Goal: Task Accomplishment & Management: Use online tool/utility

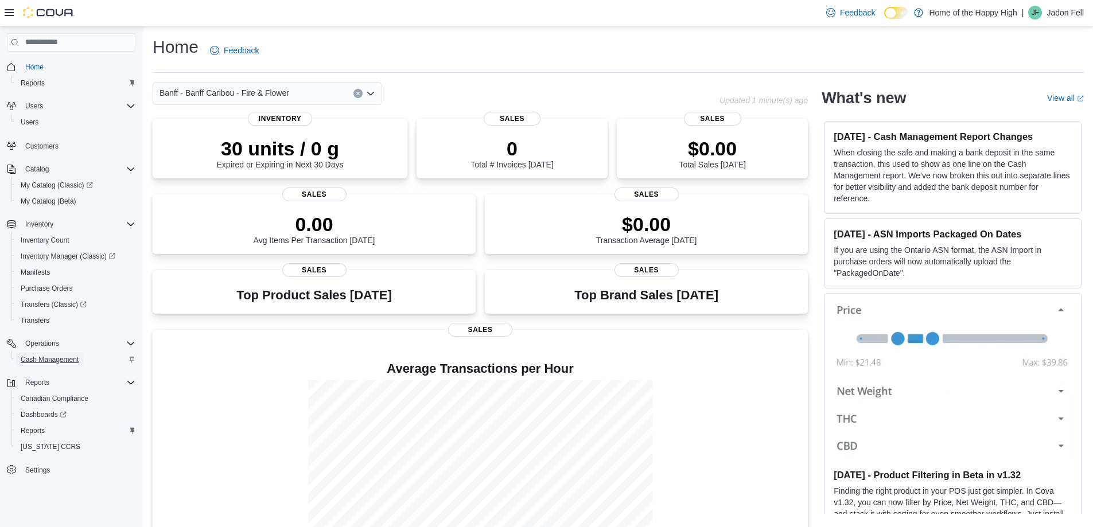
click at [45, 357] on span "Cash Management" at bounding box center [50, 359] width 58 height 9
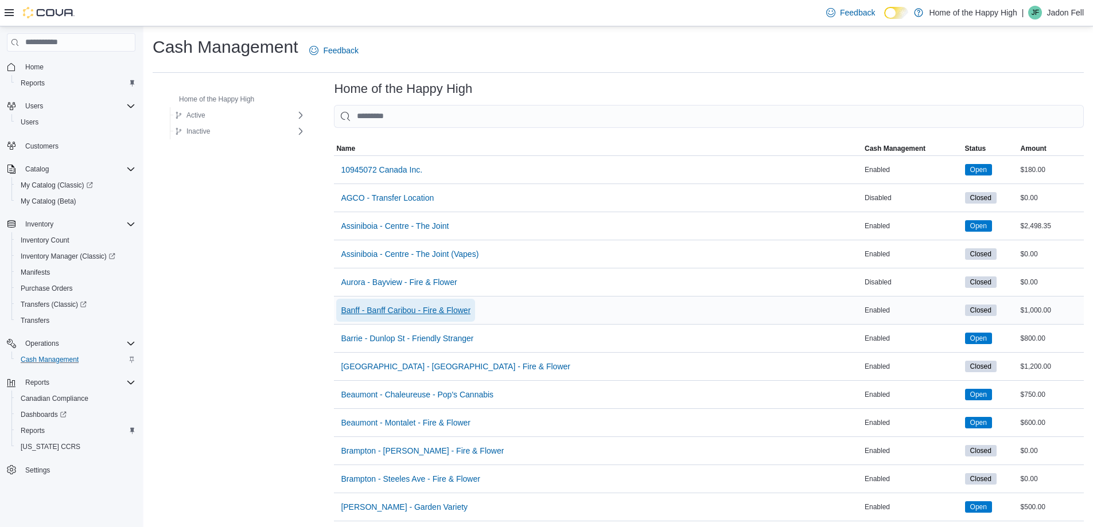
click at [365, 310] on span "Banff - Banff Caribou - Fire & Flower" at bounding box center [406, 310] width 130 height 11
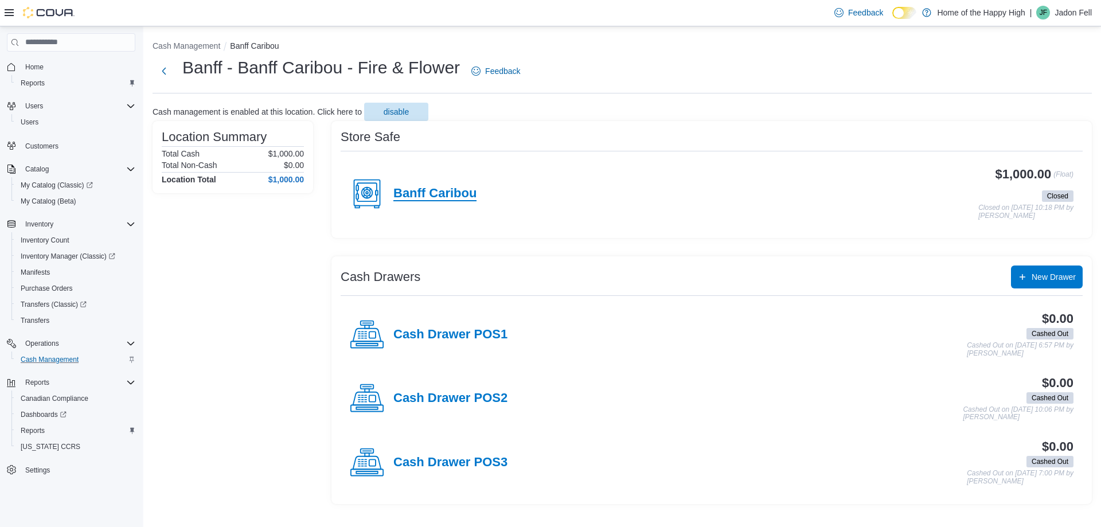
click at [430, 186] on h4 "Banff Caribou" at bounding box center [434, 193] width 83 height 15
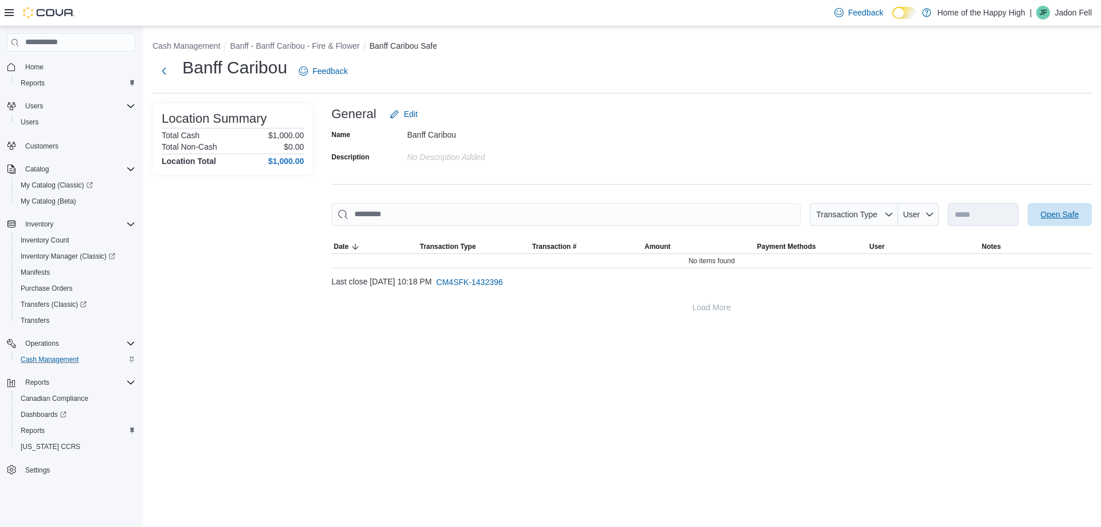
click at [1076, 222] on span "Open Safe" at bounding box center [1060, 214] width 50 height 23
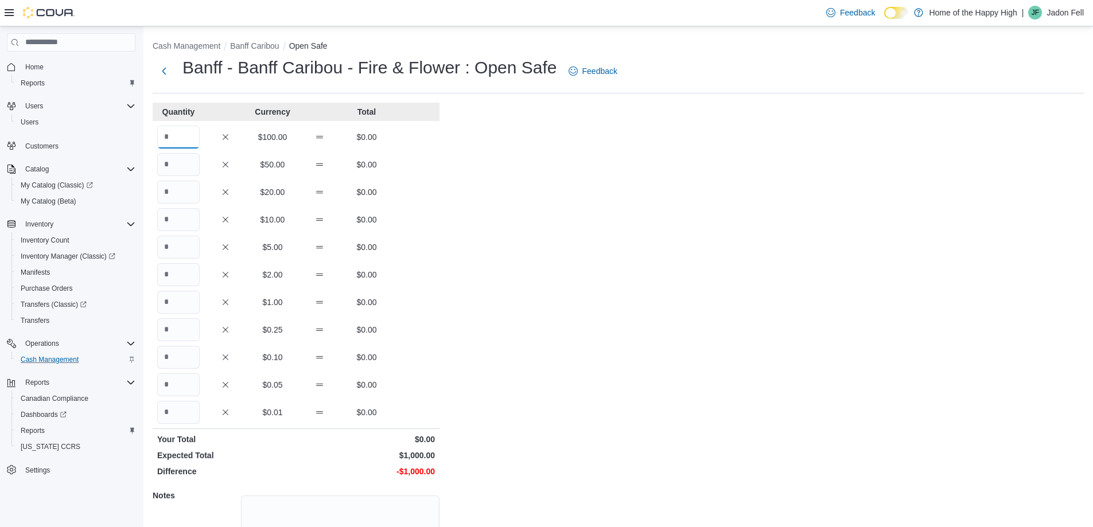
click at [178, 130] on input "Quantity" at bounding box center [178, 137] width 42 height 23
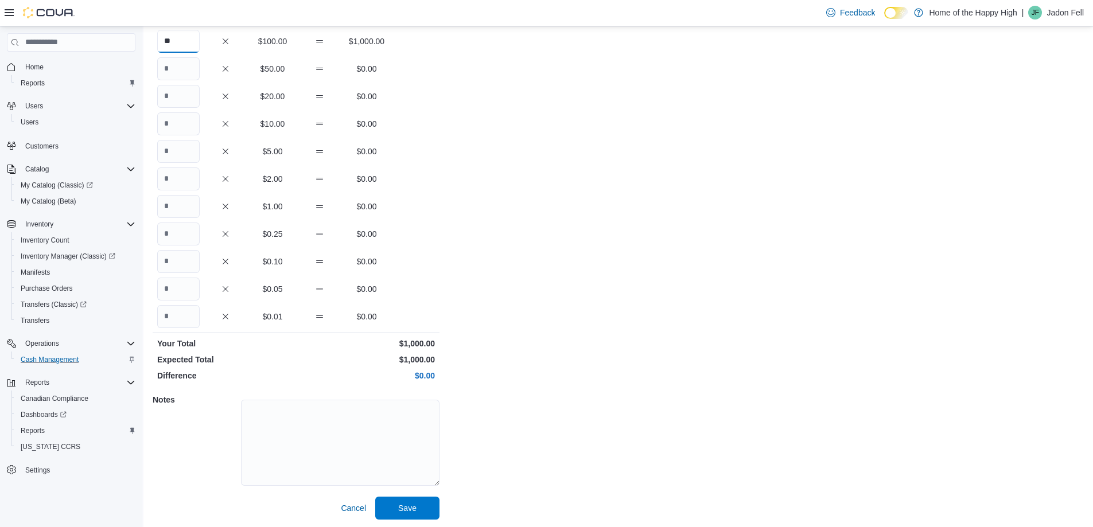
scroll to position [98, 0]
type input "**"
click at [397, 506] on span "Save" at bounding box center [407, 505] width 50 height 23
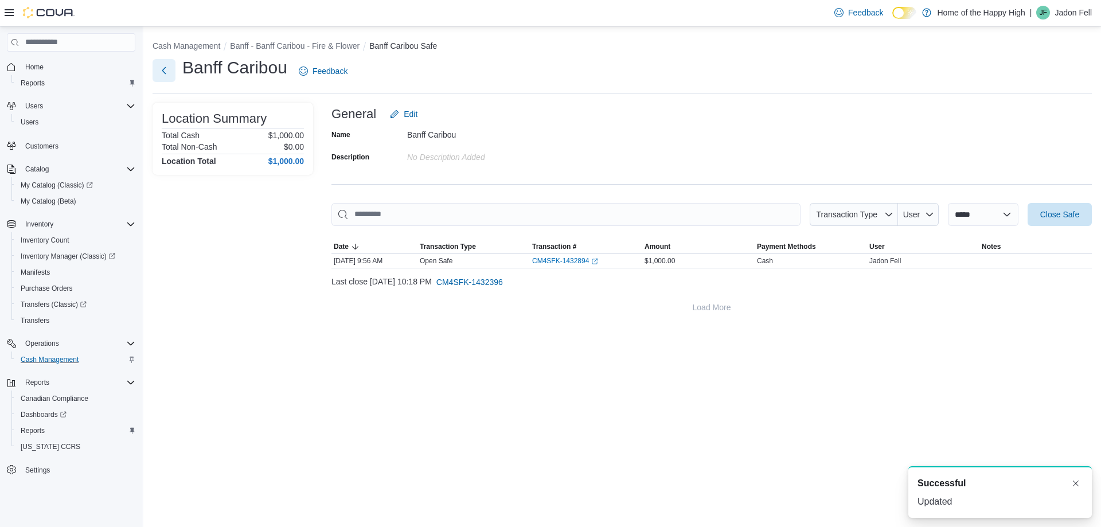
click at [158, 63] on button "Next" at bounding box center [164, 70] width 23 height 23
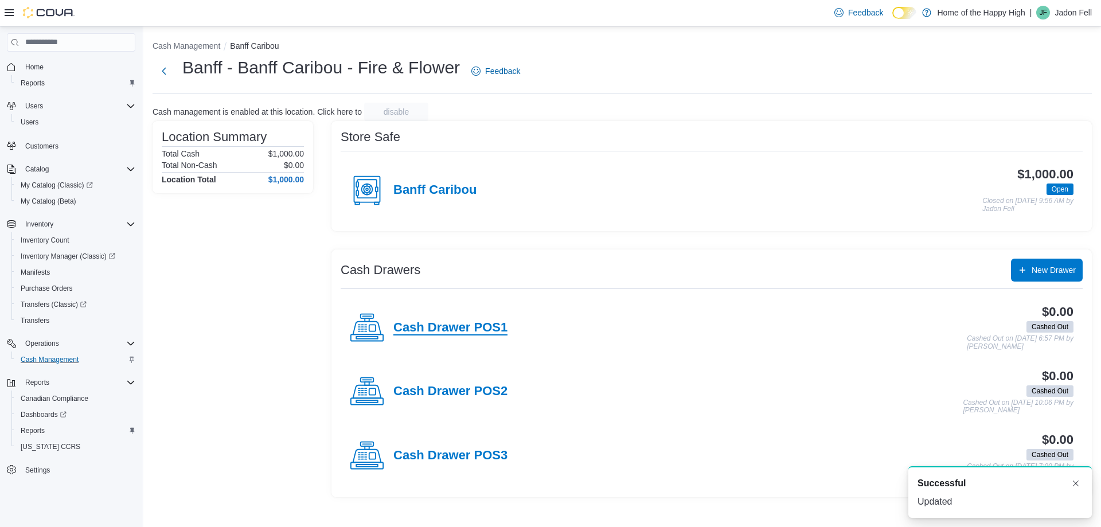
click at [422, 326] on h4 "Cash Drawer POS1" at bounding box center [450, 328] width 114 height 15
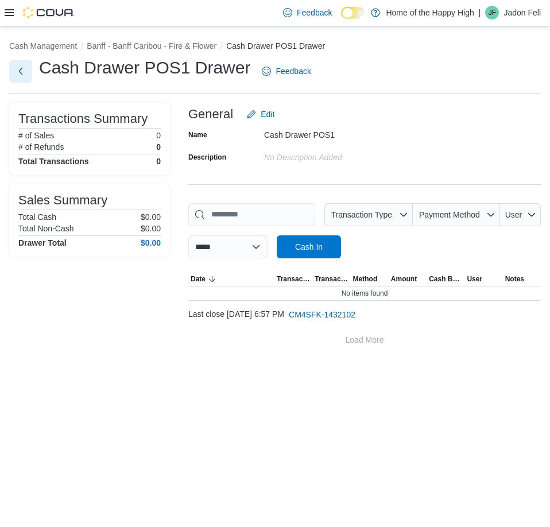
click at [17, 74] on button "Next" at bounding box center [20, 71] width 23 height 23
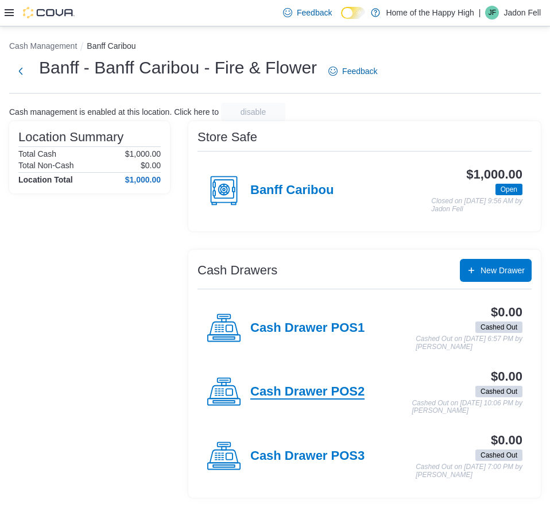
click at [309, 387] on h4 "Cash Drawer POS2" at bounding box center [307, 391] width 114 height 15
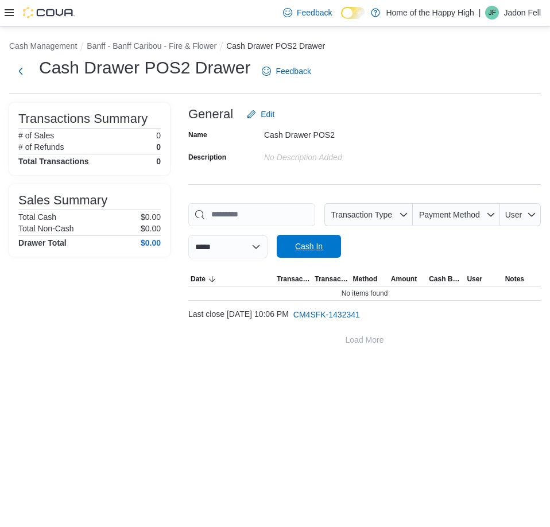
click at [320, 252] on span "Cash In" at bounding box center [308, 246] width 50 height 23
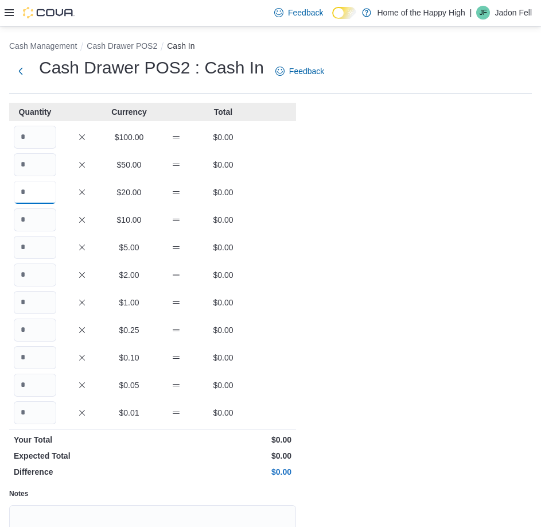
click at [19, 194] on input "Quantity" at bounding box center [35, 192] width 42 height 23
type input "*"
type input "**"
type input "*"
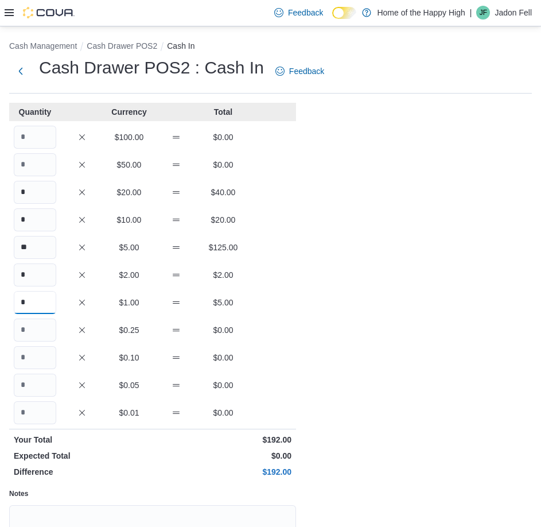
type input "*"
type input "**"
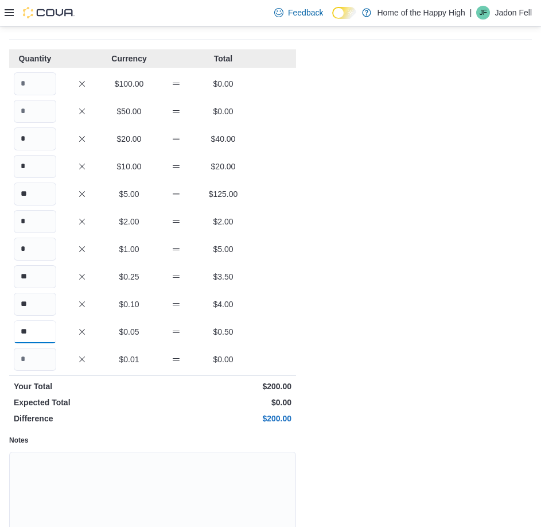
scroll to position [114, 0]
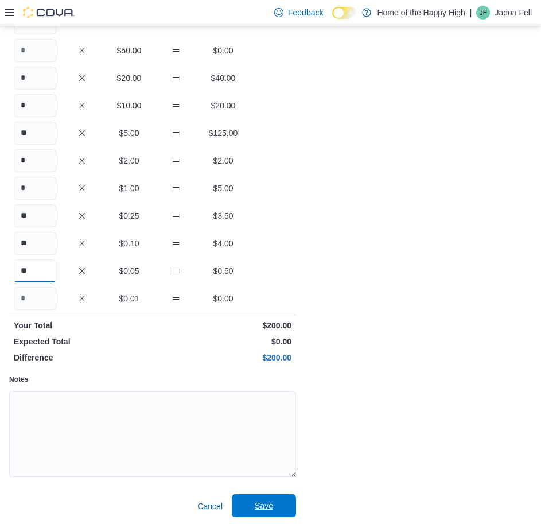
type input "**"
click at [269, 504] on span "Save" at bounding box center [264, 505] width 18 height 11
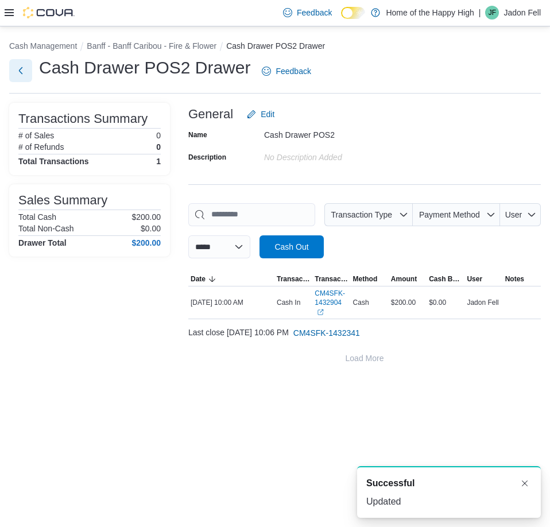
click at [14, 69] on button "Next" at bounding box center [20, 70] width 23 height 23
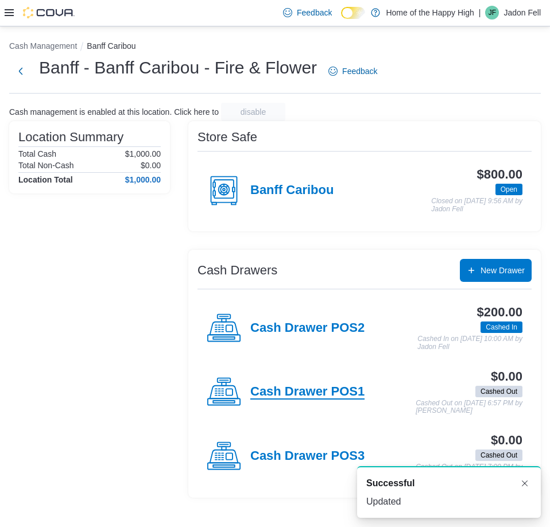
click at [314, 385] on h4 "Cash Drawer POS1" at bounding box center [307, 391] width 114 height 15
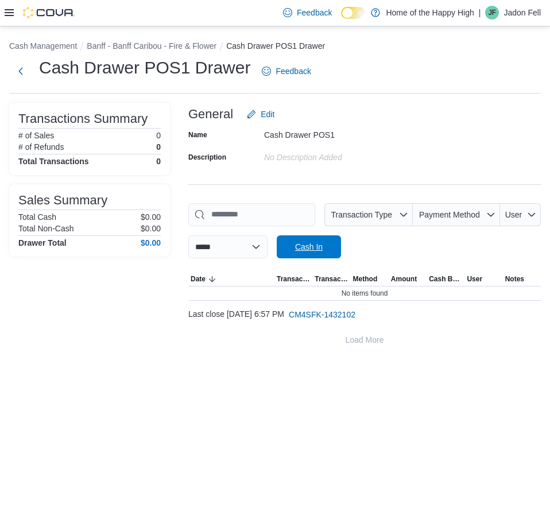
drag, startPoint x: 330, startPoint y: 248, endPoint x: 347, endPoint y: 252, distance: 17.8
click at [322, 248] on span "Cash In" at bounding box center [309, 246] width 28 height 11
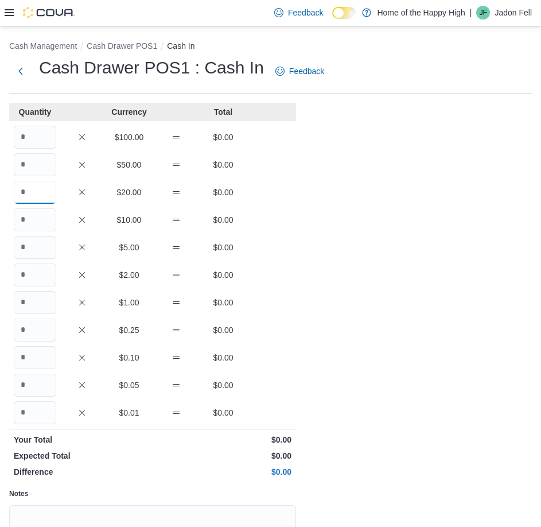
click at [41, 193] on input "Quantity" at bounding box center [35, 192] width 42 height 23
type input "*"
type input "**"
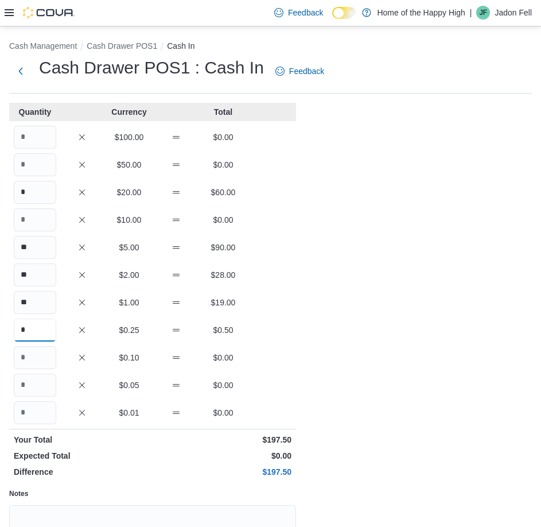
type input "*"
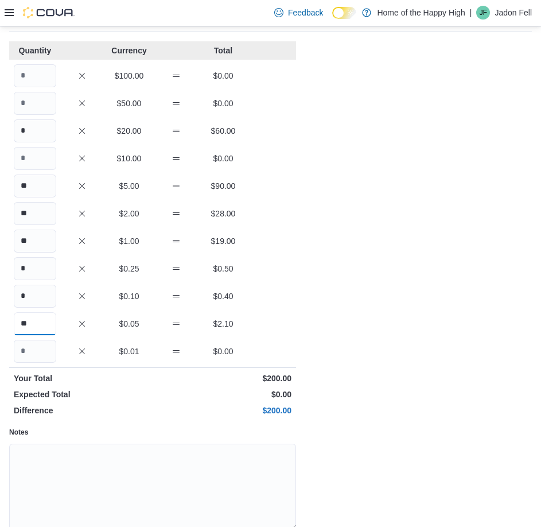
scroll to position [114, 0]
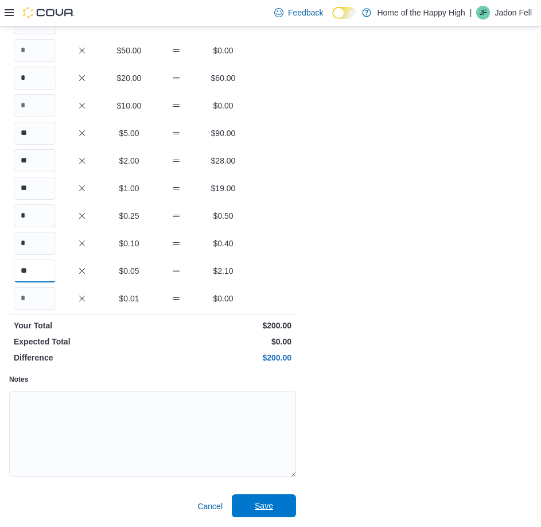
type input "**"
click at [262, 510] on span "Save" at bounding box center [264, 505] width 18 height 11
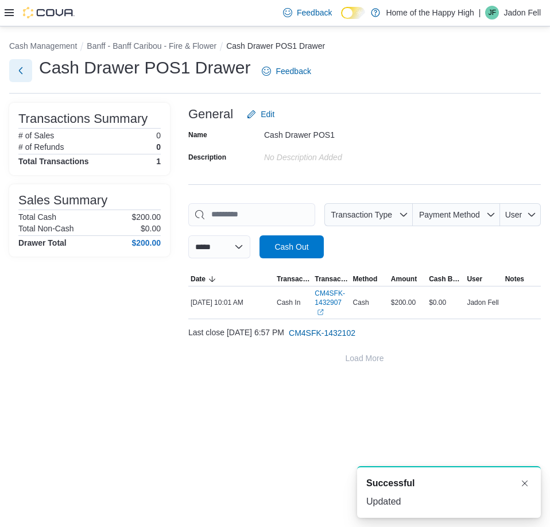
click at [21, 73] on button "Next" at bounding box center [20, 70] width 23 height 23
